Goal: Information Seeking & Learning: Learn about a topic

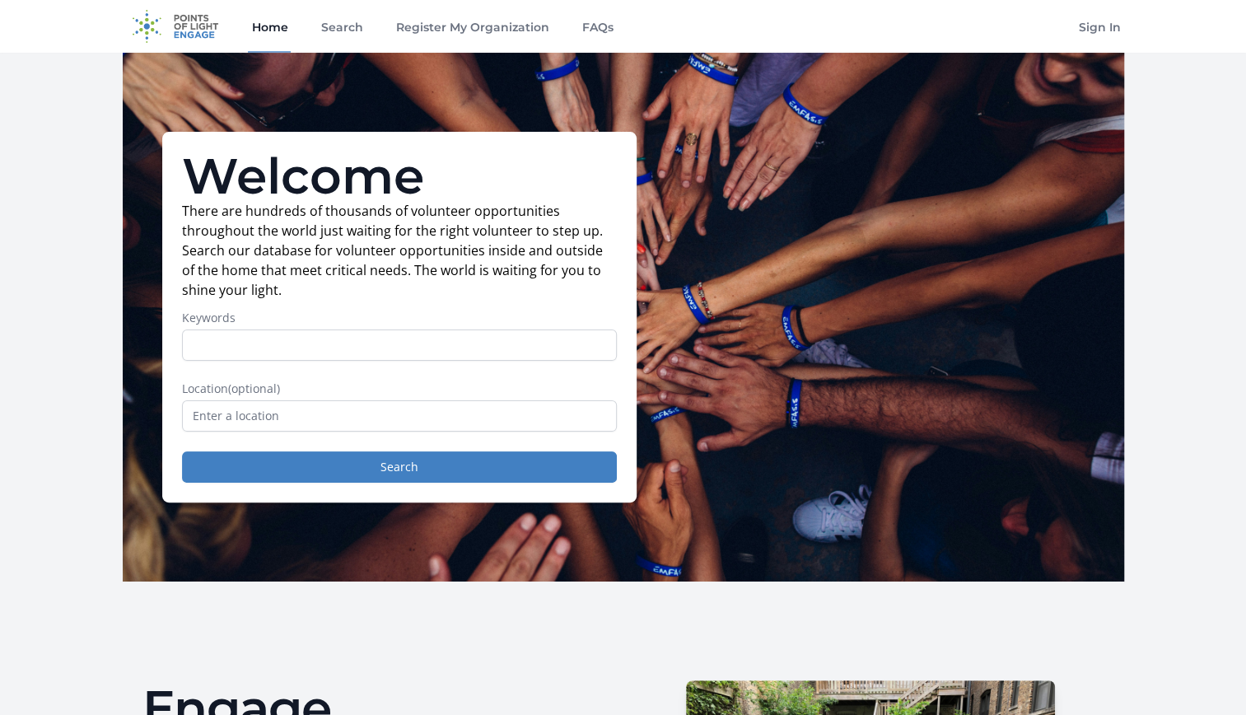
click at [233, 339] on input "Keywords" at bounding box center [399, 344] width 435 height 31
click at [256, 338] on input "Keywords" at bounding box center [399, 344] width 435 height 31
click at [303, 413] on input "text" at bounding box center [399, 415] width 435 height 31
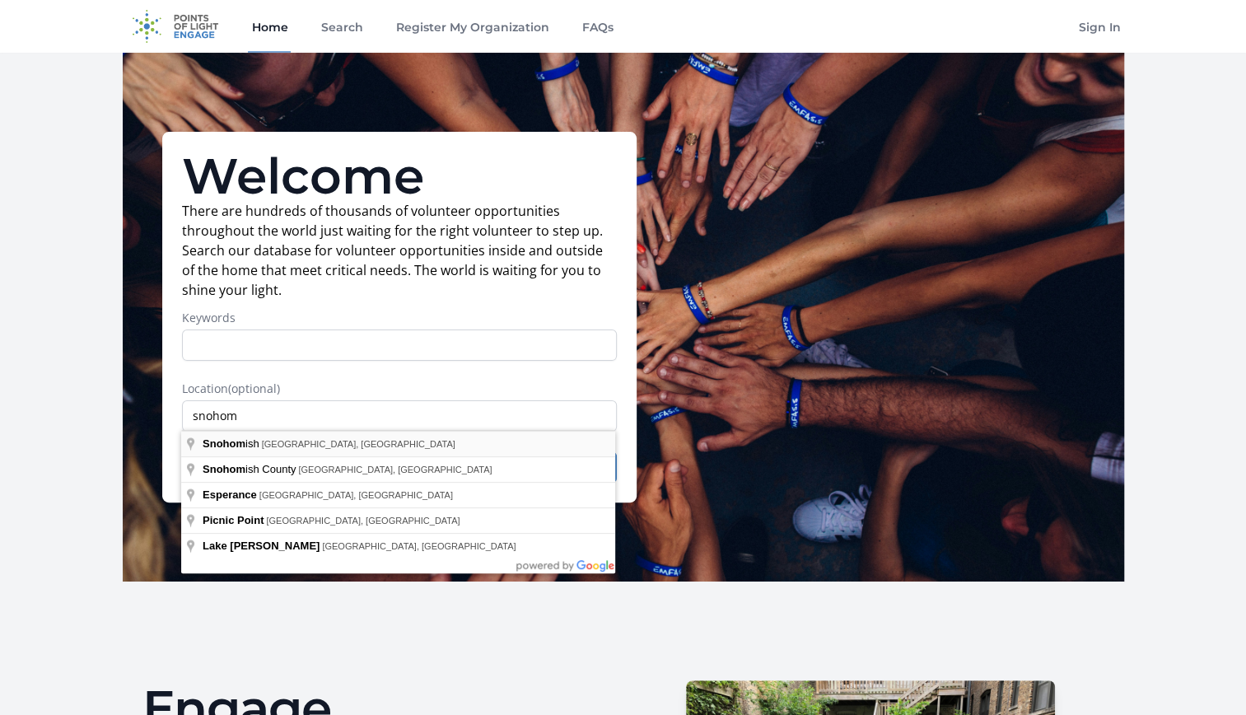
type input "Snohomish, [GEOGRAPHIC_DATA], [GEOGRAPHIC_DATA]"
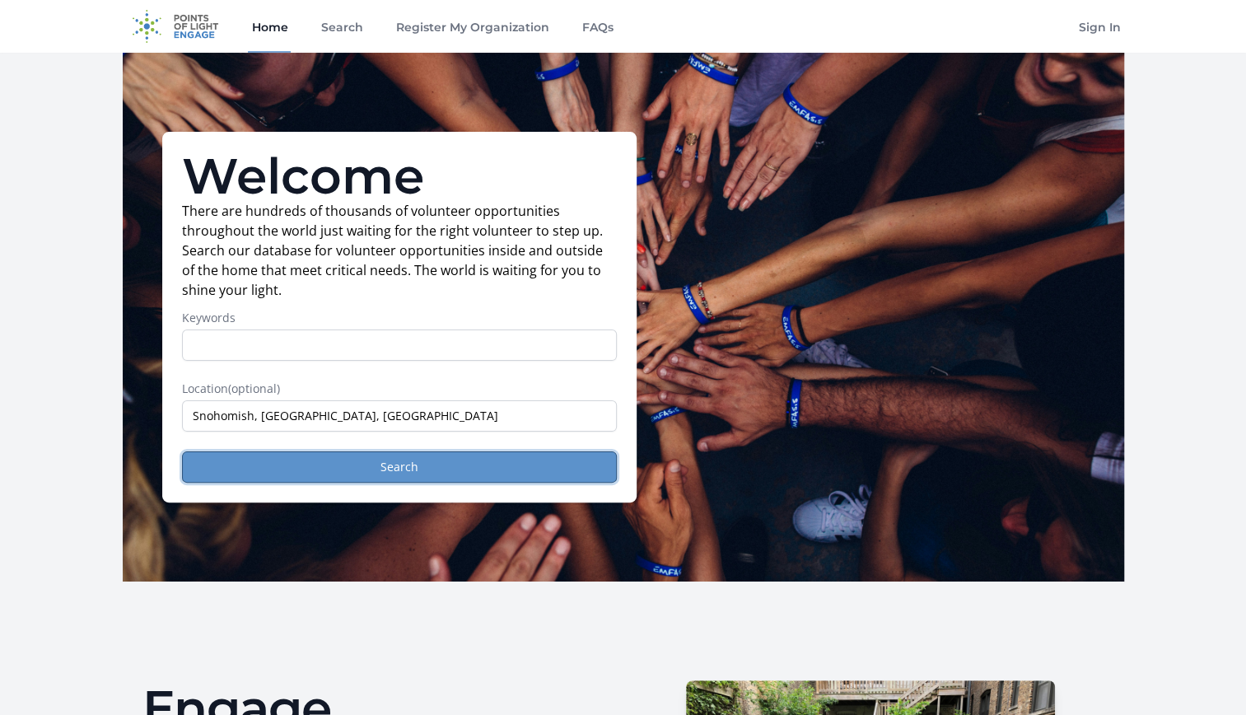
click at [295, 460] on button "Search" at bounding box center [399, 466] width 435 height 31
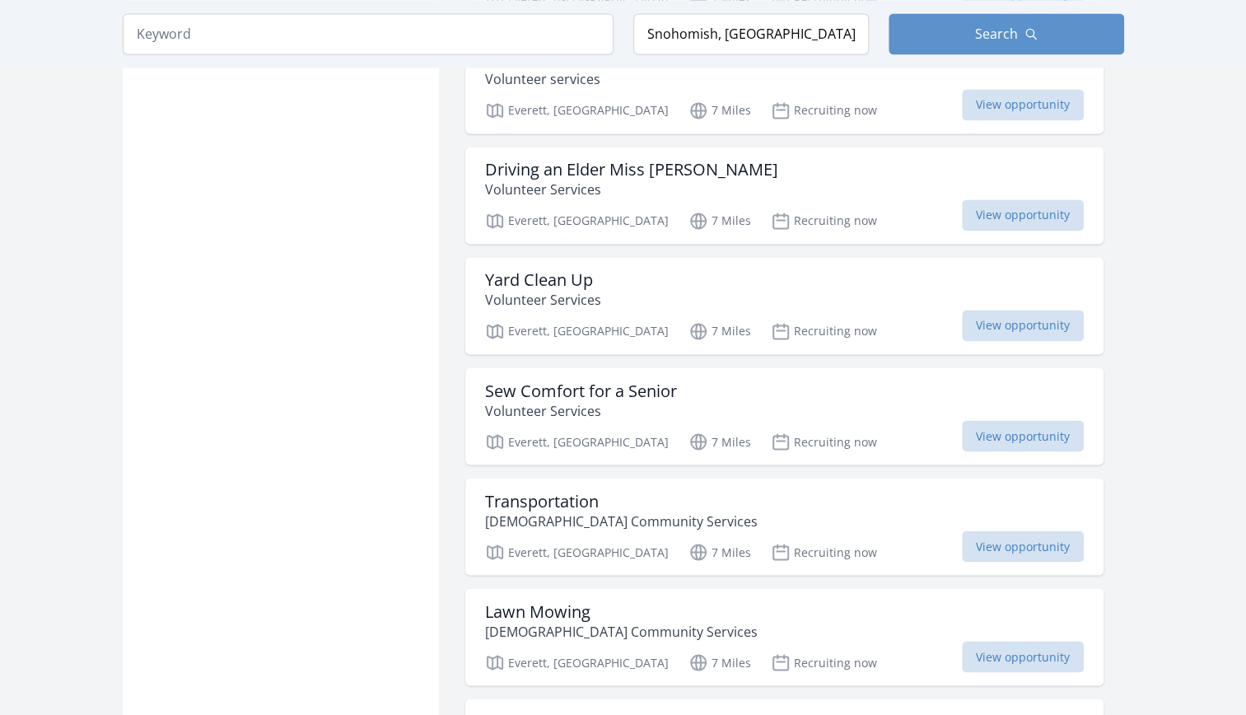
scroll to position [1565, 0]
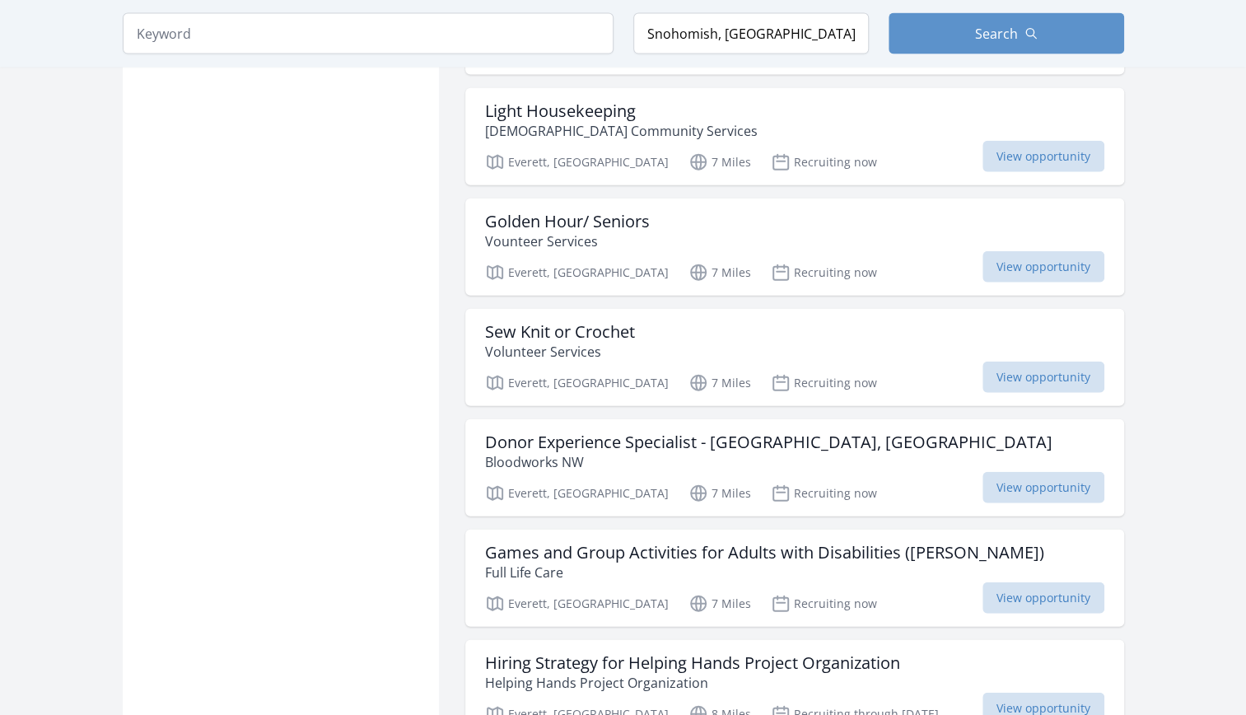
scroll to position [2223, 0]
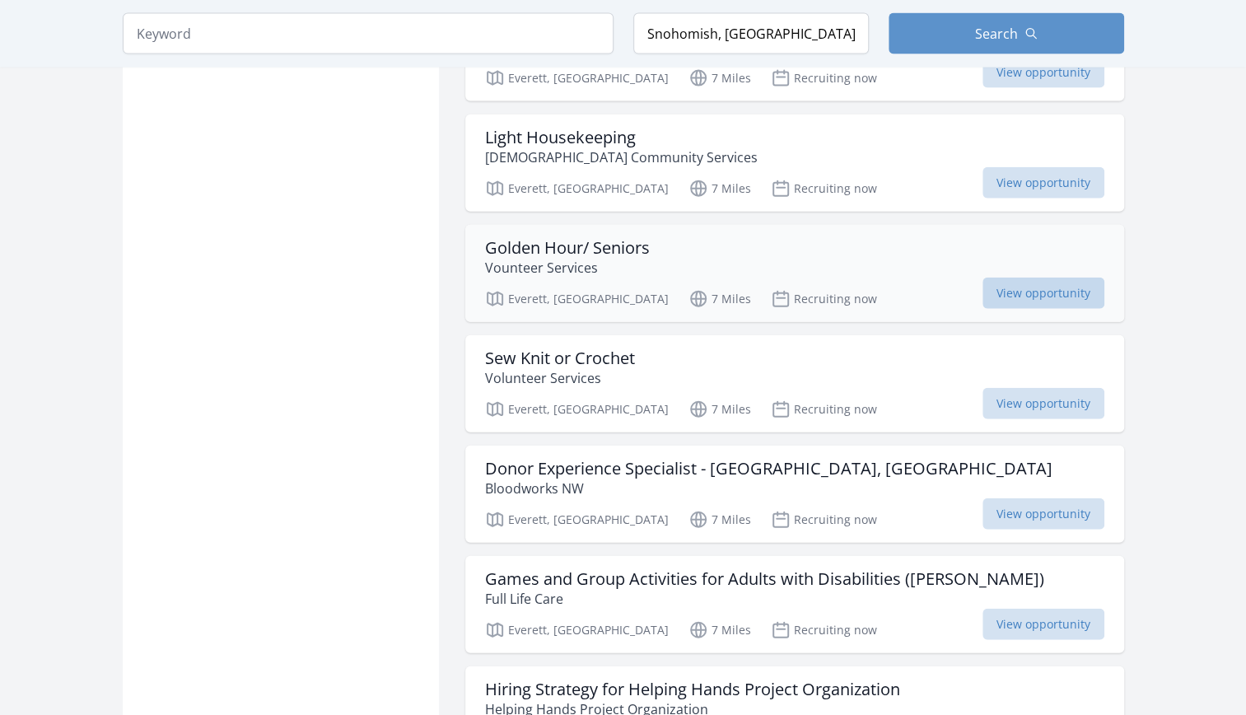
click at [982, 278] on span "View opportunity" at bounding box center [1043, 293] width 122 height 31
